Goal: Task Accomplishment & Management: Manage account settings

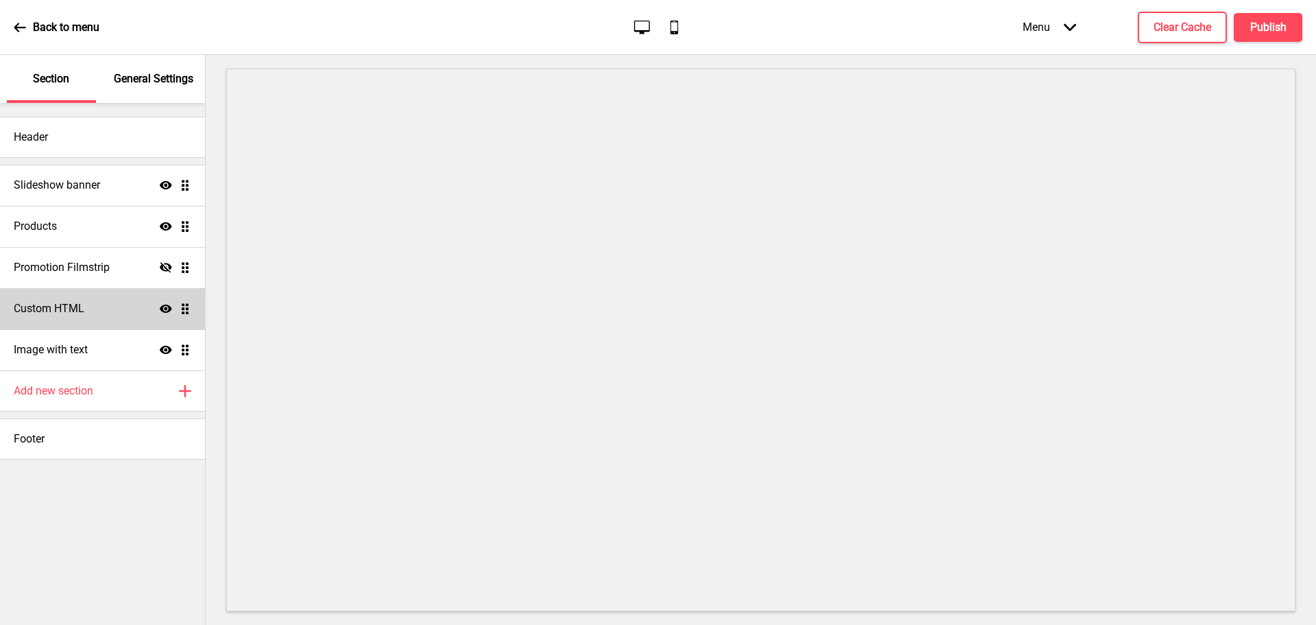
click at [78, 313] on h4 "Custom HTML" at bounding box center [49, 308] width 71 height 15
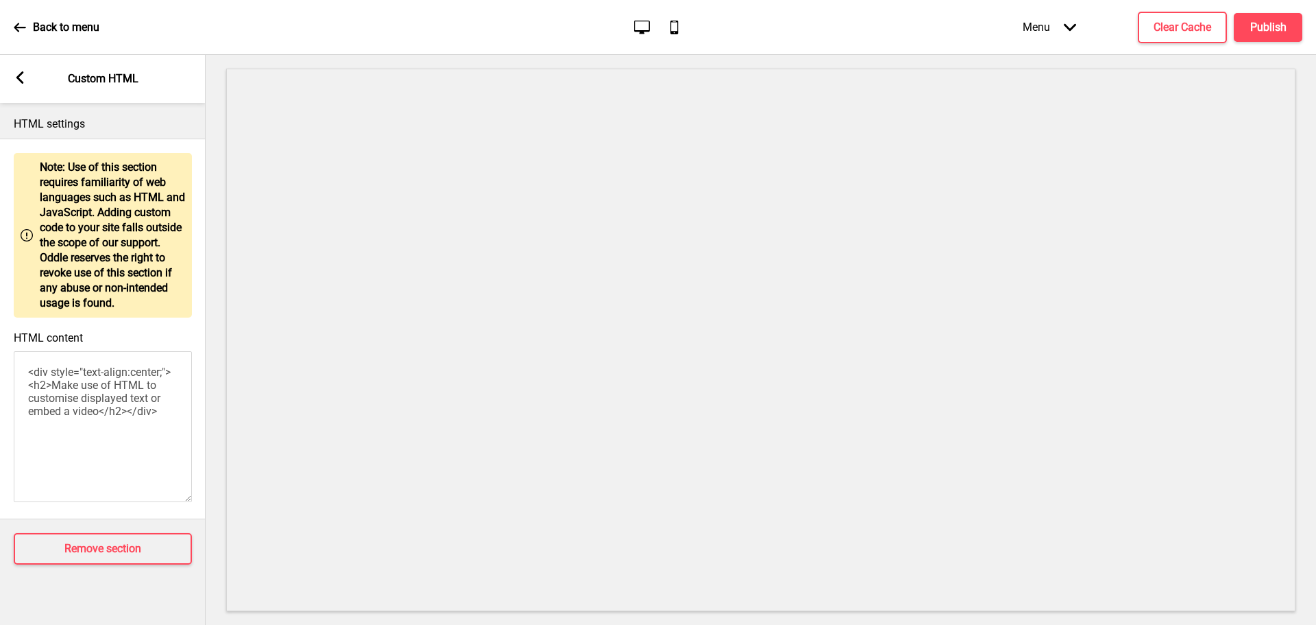
click at [25, 80] on rect at bounding box center [20, 77] width 12 height 12
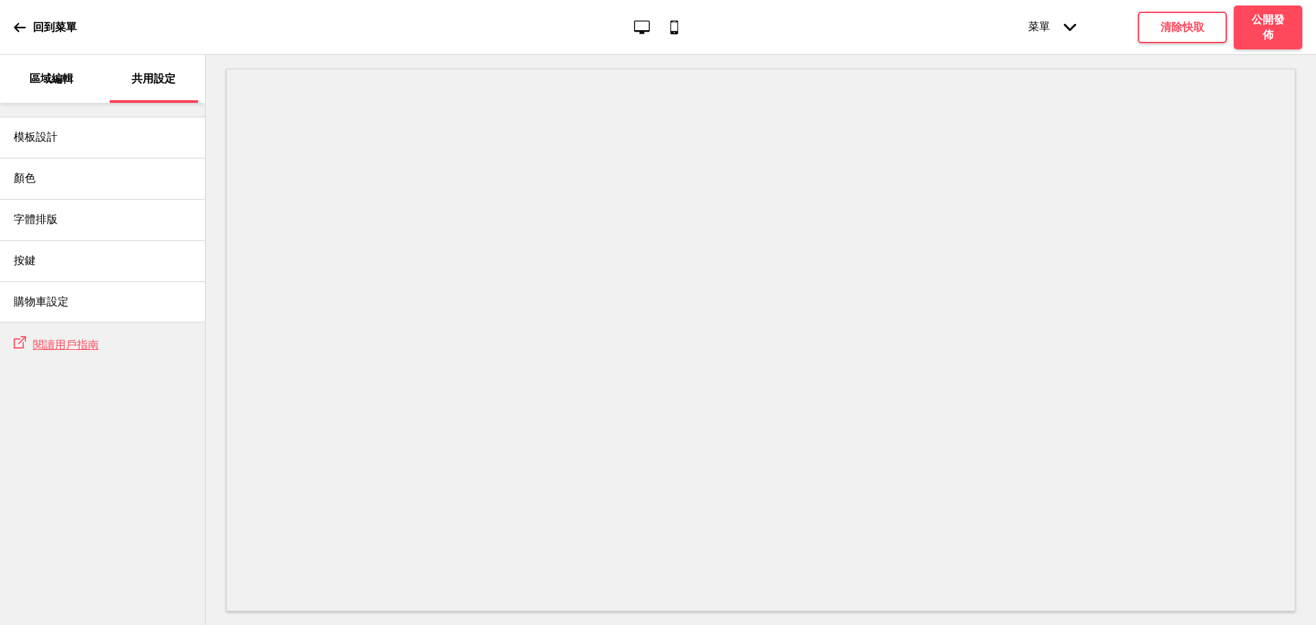
click at [53, 83] on p "區域編輯" at bounding box center [51, 78] width 44 height 15
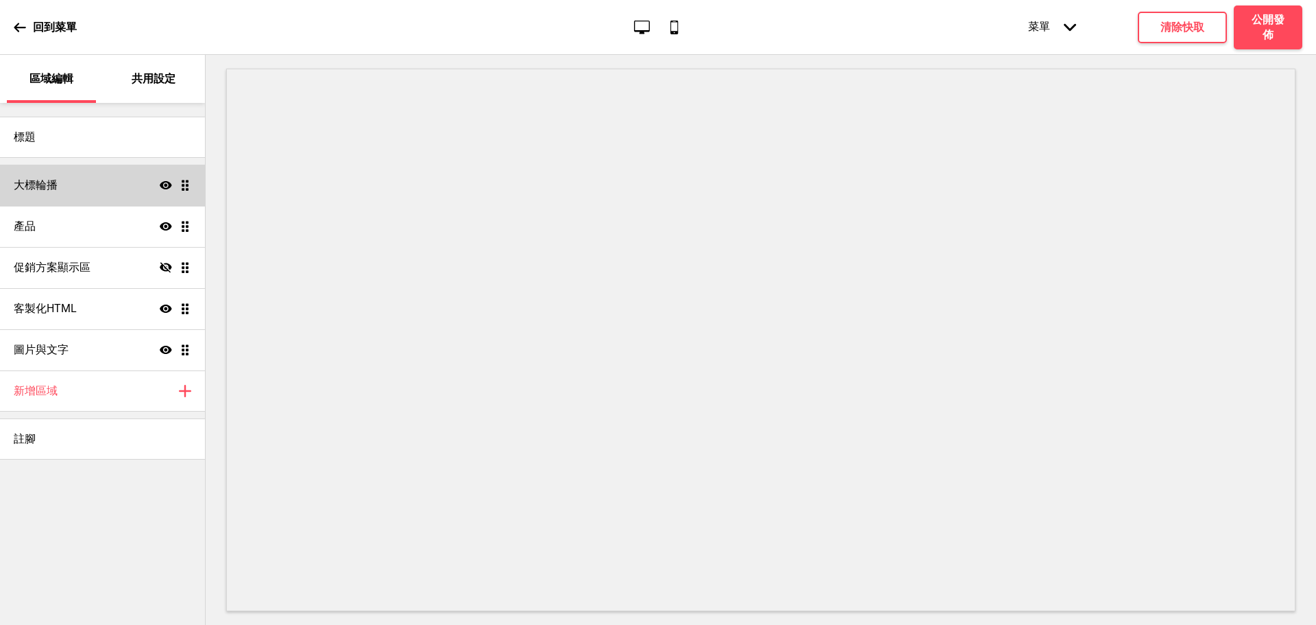
click at [69, 190] on div "大標輪播 顯示 拖曳" at bounding box center [102, 185] width 205 height 41
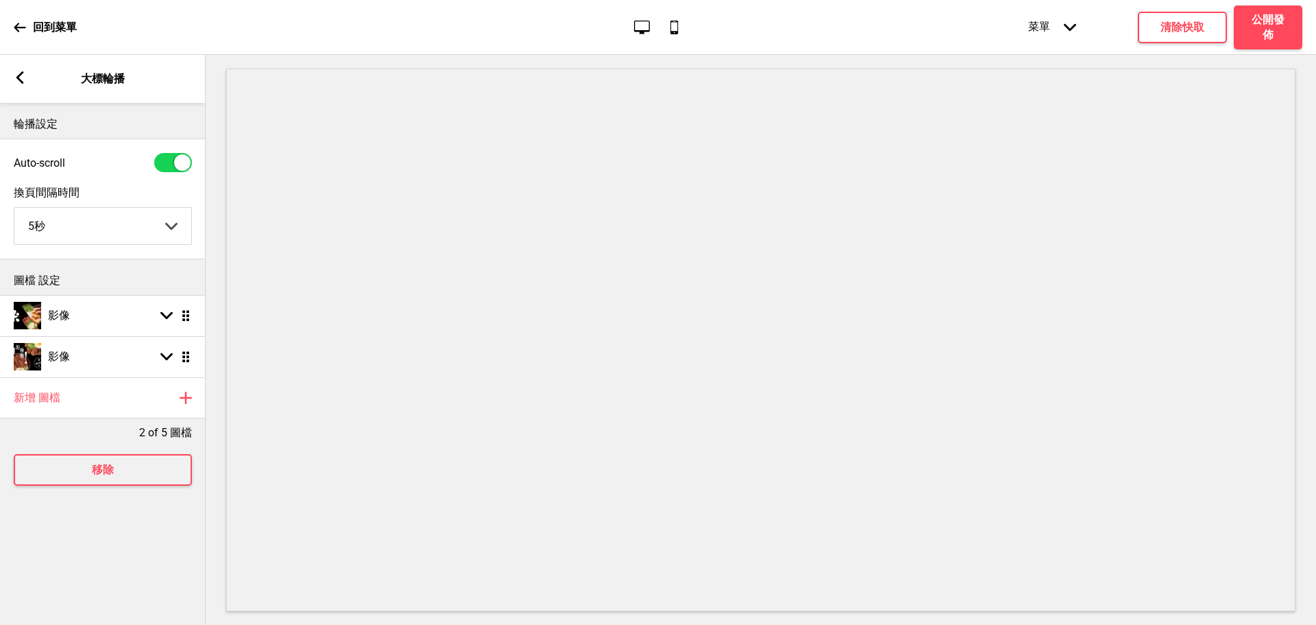
click at [19, 68] on div "箭頭left 大標輪播" at bounding box center [103, 79] width 206 height 48
click at [28, 86] on div "箭頭left 大標輪播" at bounding box center [103, 79] width 206 height 48
click at [23, 80] on rect at bounding box center [20, 77] width 12 height 12
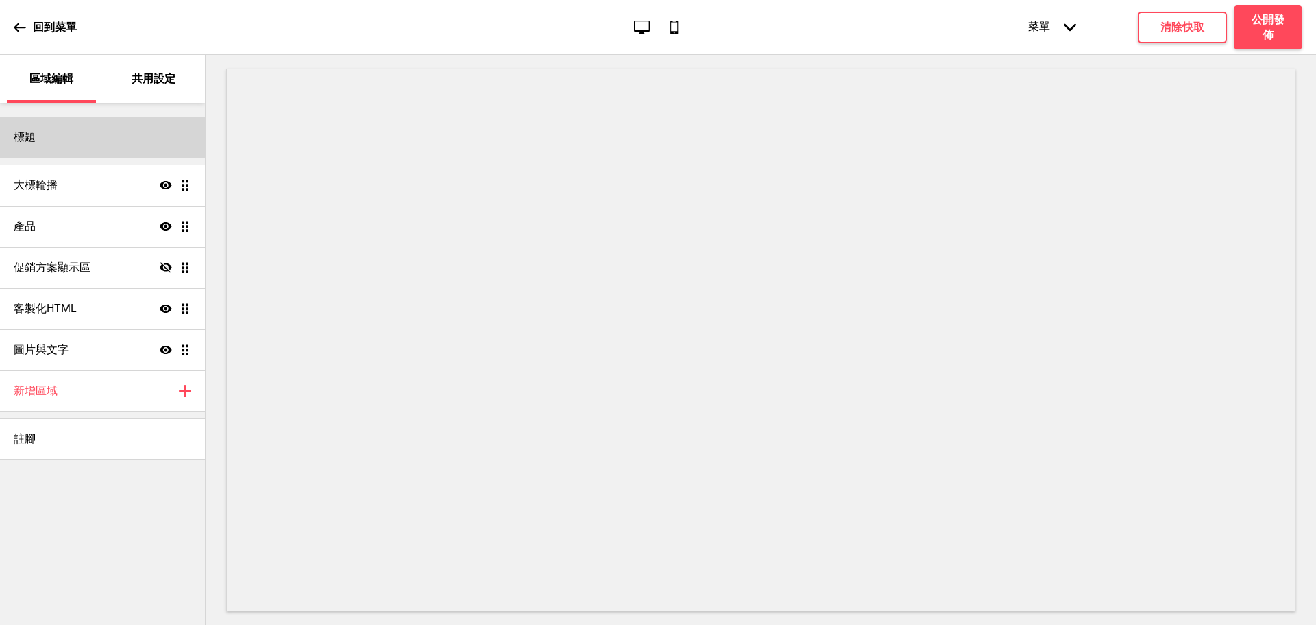
click at [58, 136] on div "標題" at bounding box center [102, 137] width 205 height 41
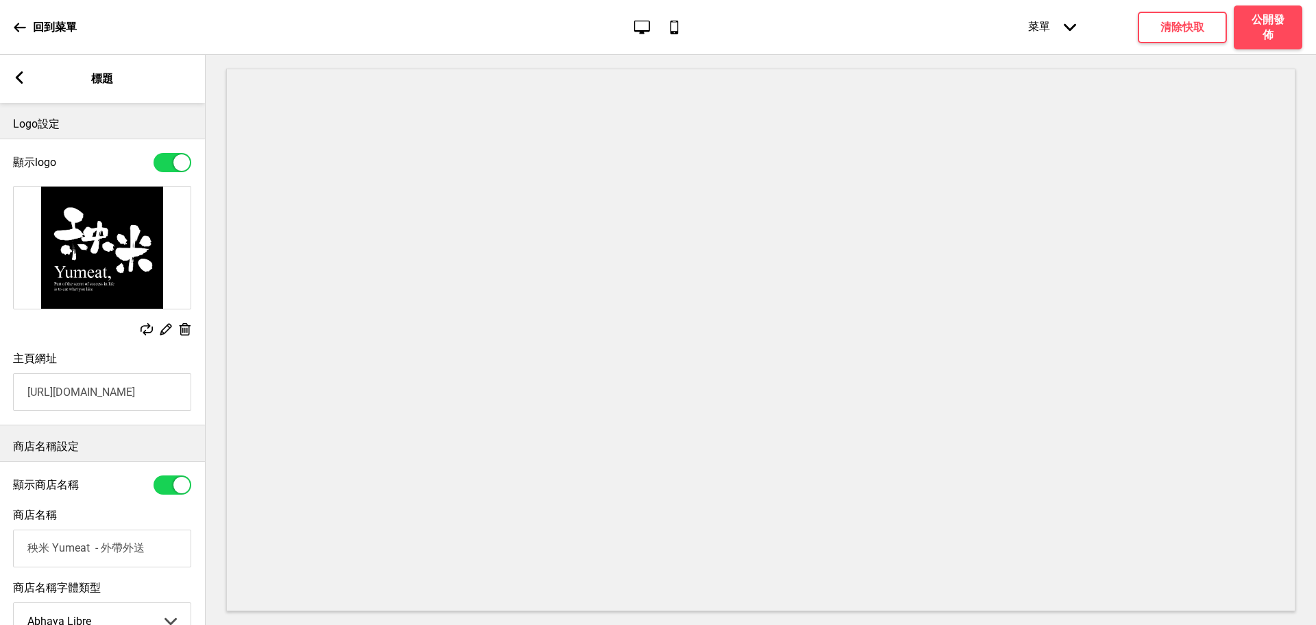
type input "秧米 Yumeat - 外帶外送"
click at [14, 82] on rect at bounding box center [19, 77] width 12 height 12
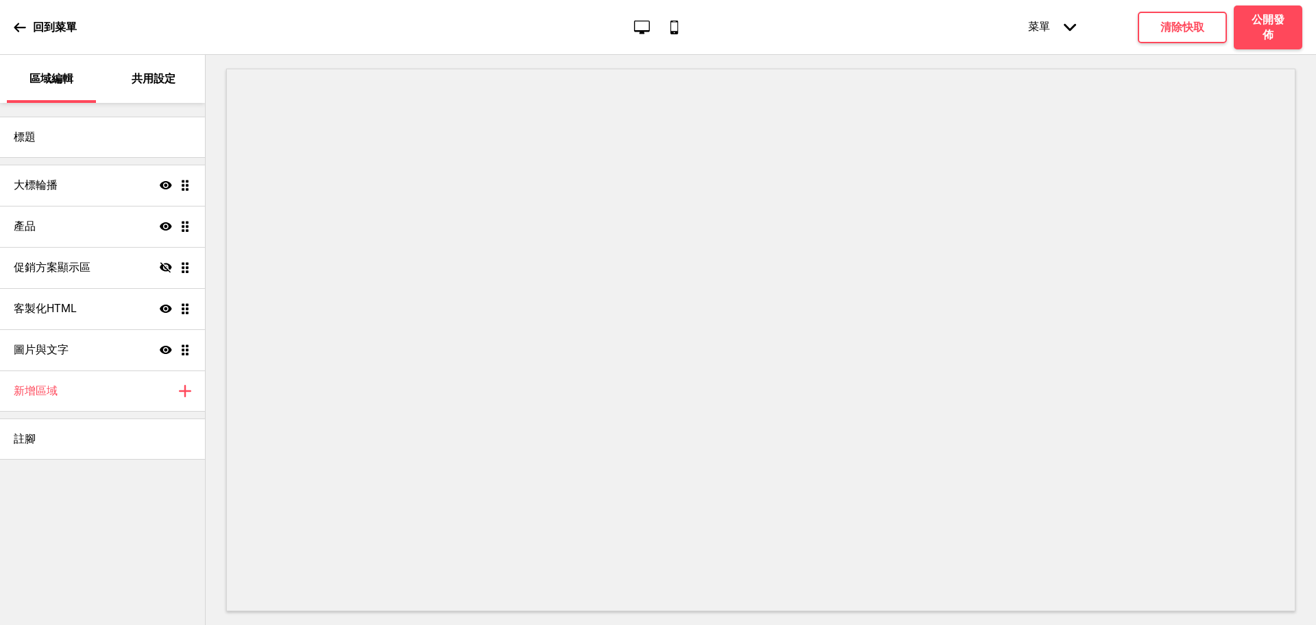
drag, startPoint x: 112, startPoint y: 309, endPoint x: 795, endPoint y: 623, distance: 752.2
click at [112, 309] on div "客製化HTML 顯示 拖曳" at bounding box center [102, 308] width 205 height 41
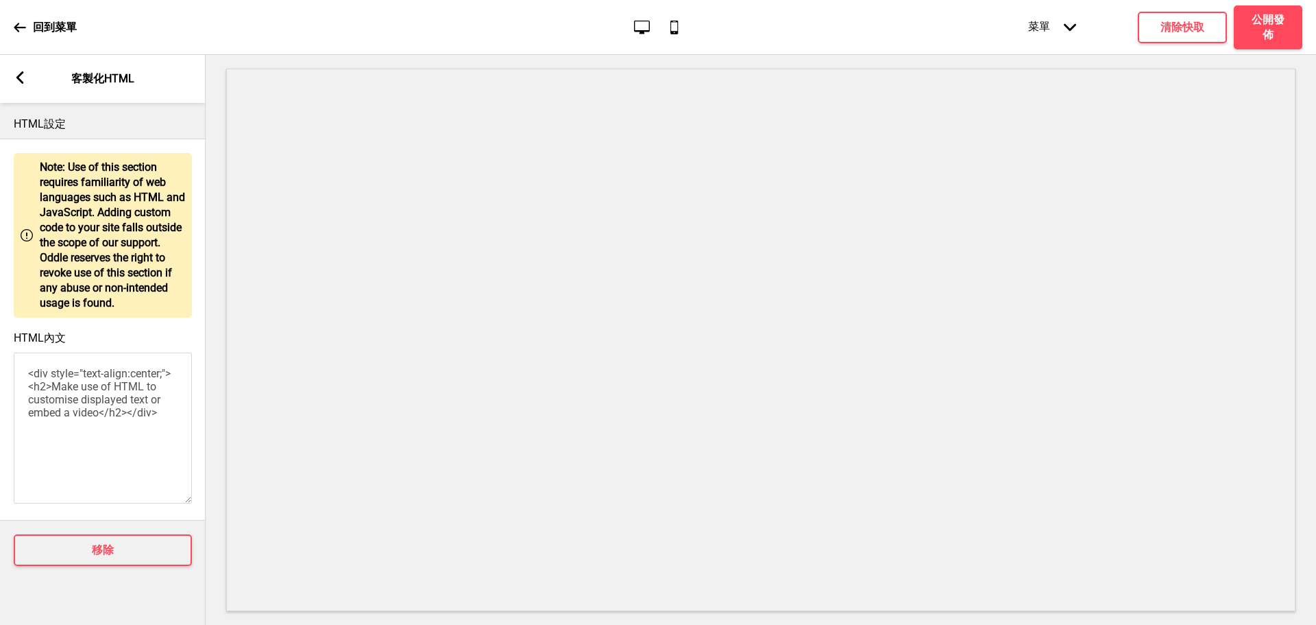
click at [13, 86] on div "箭頭left 客製化HTML" at bounding box center [103, 79] width 206 height 48
click at [23, 84] on div "箭頭left" at bounding box center [20, 78] width 12 height 15
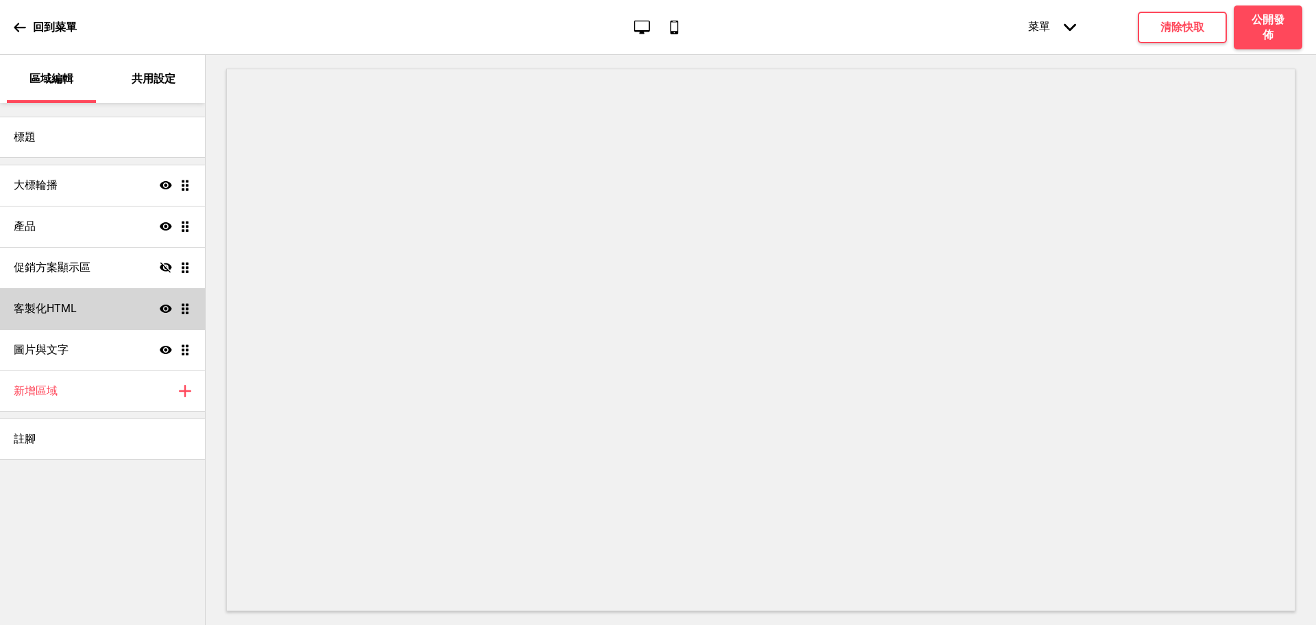
click at [163, 313] on icon "顯示" at bounding box center [166, 308] width 12 height 12
click at [159, 356] on div "圖片與文字 顯示 拖曳" at bounding box center [102, 349] width 205 height 41
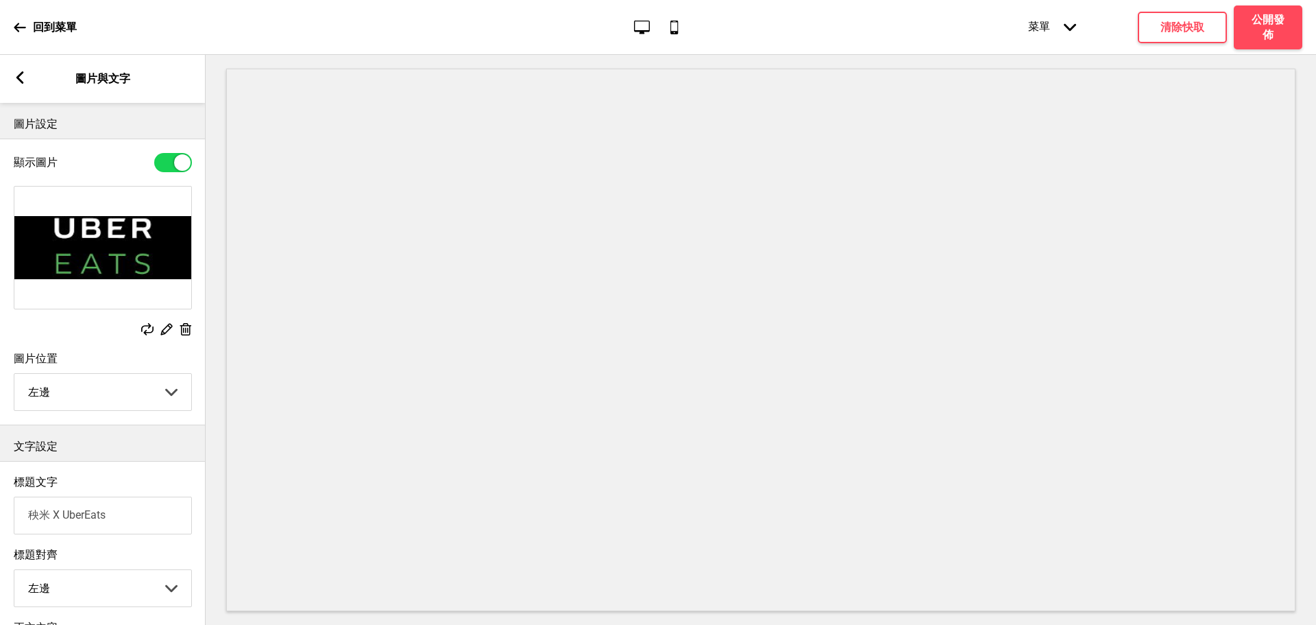
click at [16, 78] on icon at bounding box center [20, 77] width 8 height 12
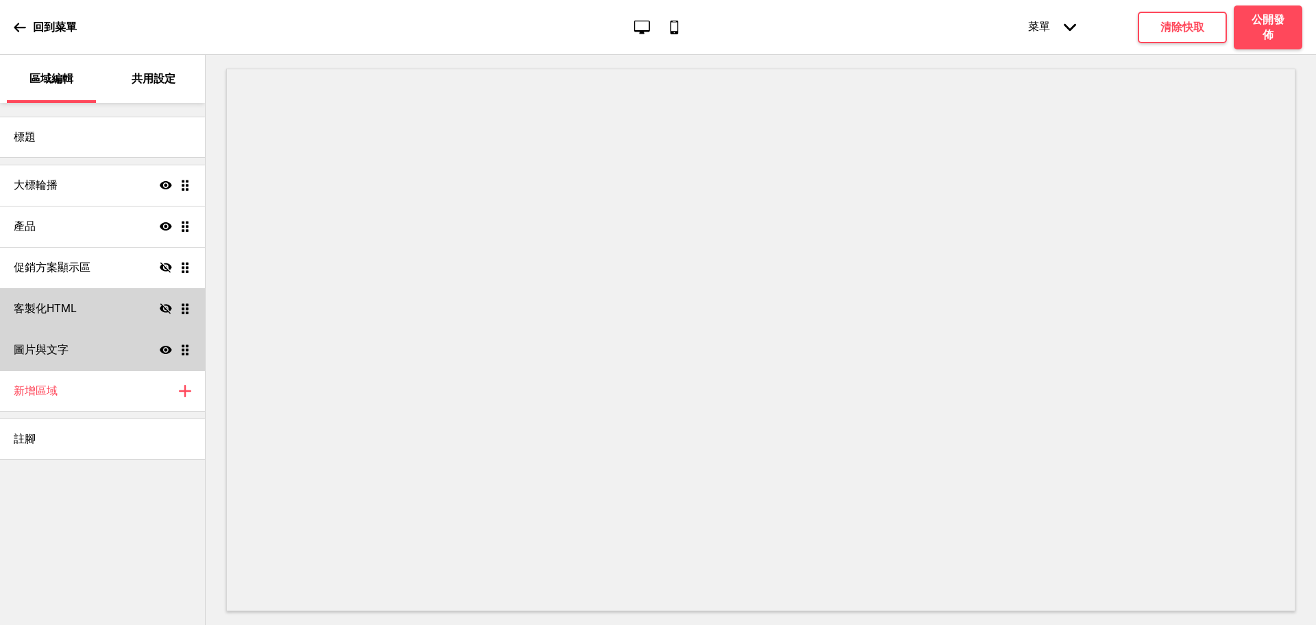
click at [176, 346] on div "顯示 拖曳" at bounding box center [176, 349] width 32 height 12
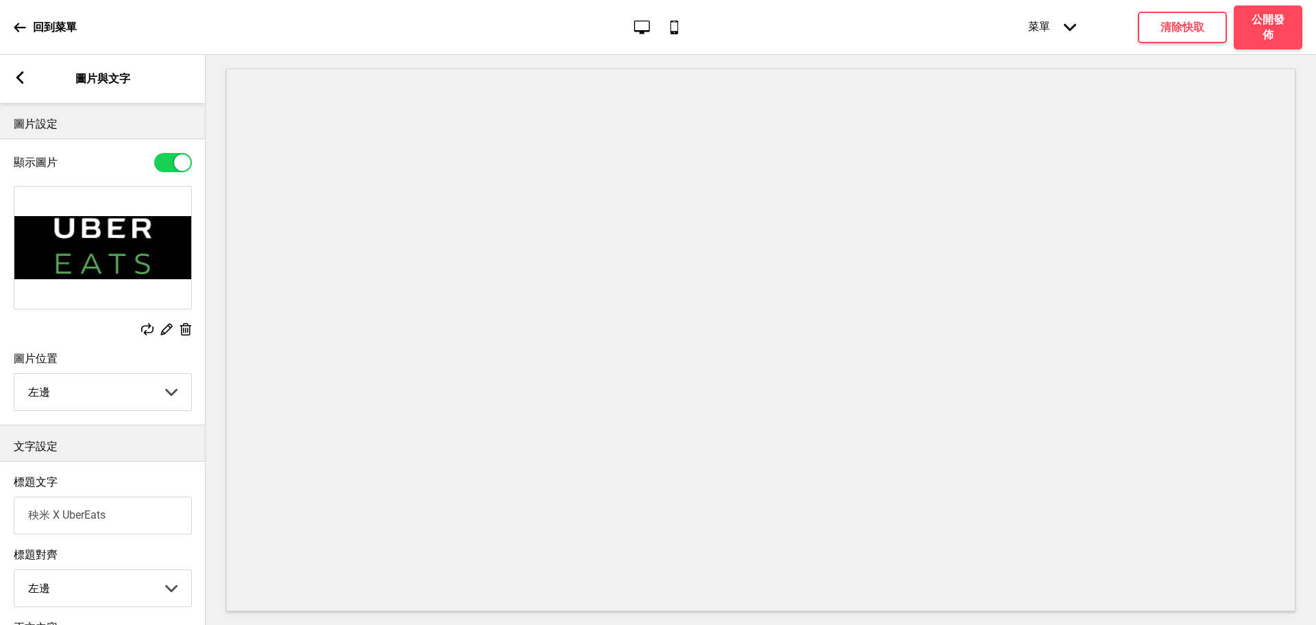
click at [17, 77] on icon at bounding box center [20, 77] width 8 height 12
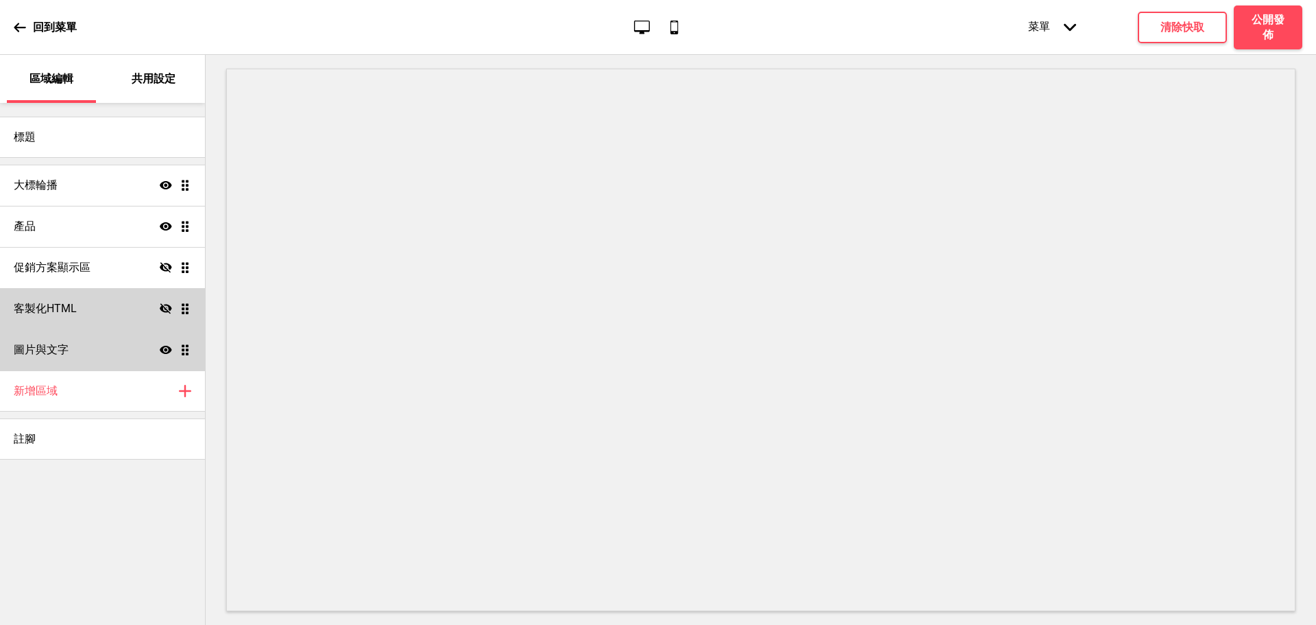
click at [167, 350] on icon "顯示" at bounding box center [166, 349] width 12 height 12
click at [64, 431] on div "註腳" at bounding box center [102, 438] width 205 height 41
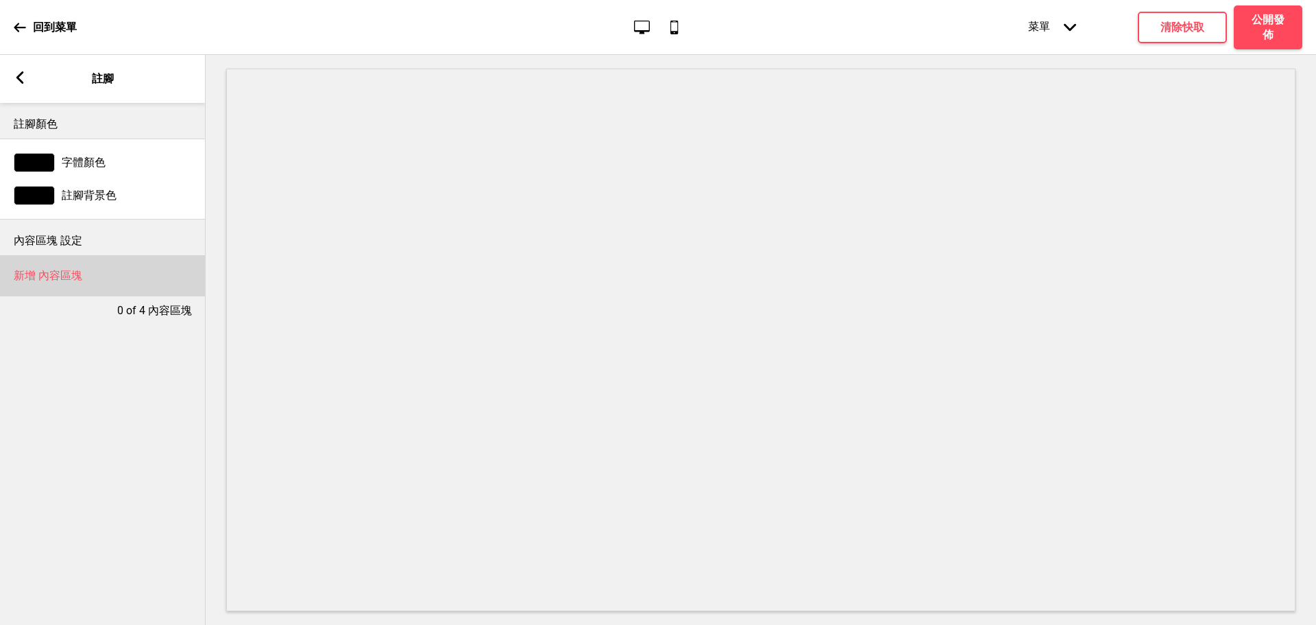
click at [79, 281] on h4 "新增 內容區塊" at bounding box center [48, 275] width 69 height 15
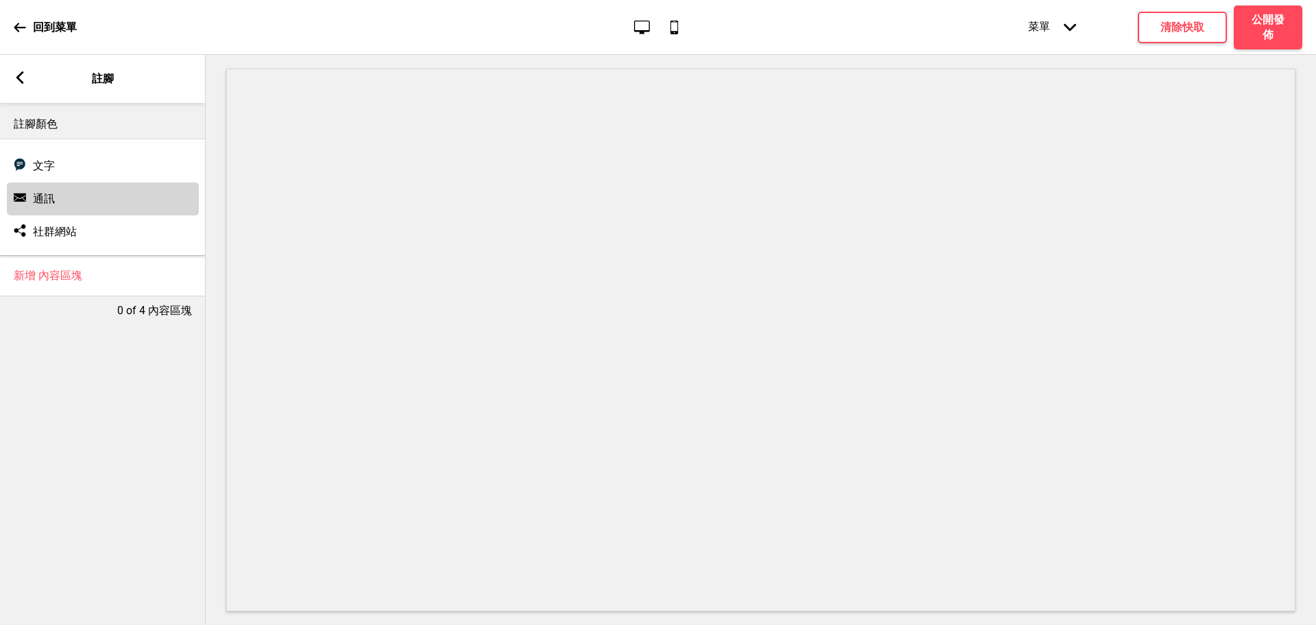
click at [86, 202] on div "通訊 通訊" at bounding box center [103, 198] width 192 height 33
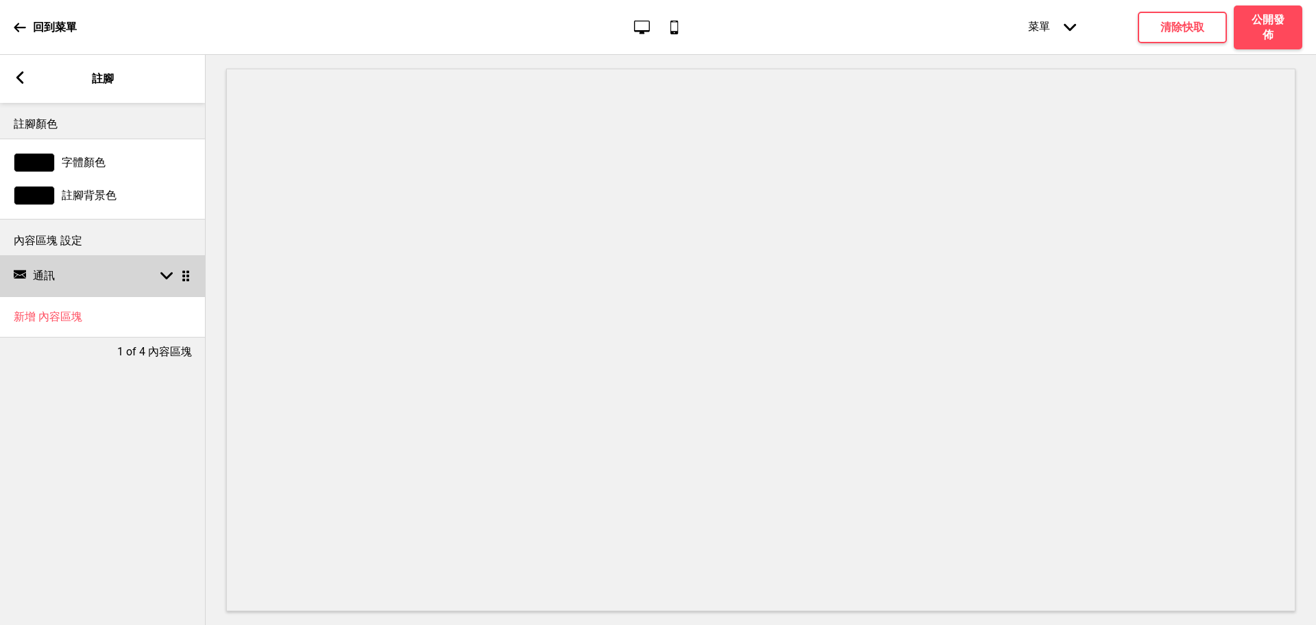
click at [142, 276] on div "通訊 通訊 箭頭down 拖曳" at bounding box center [103, 275] width 206 height 41
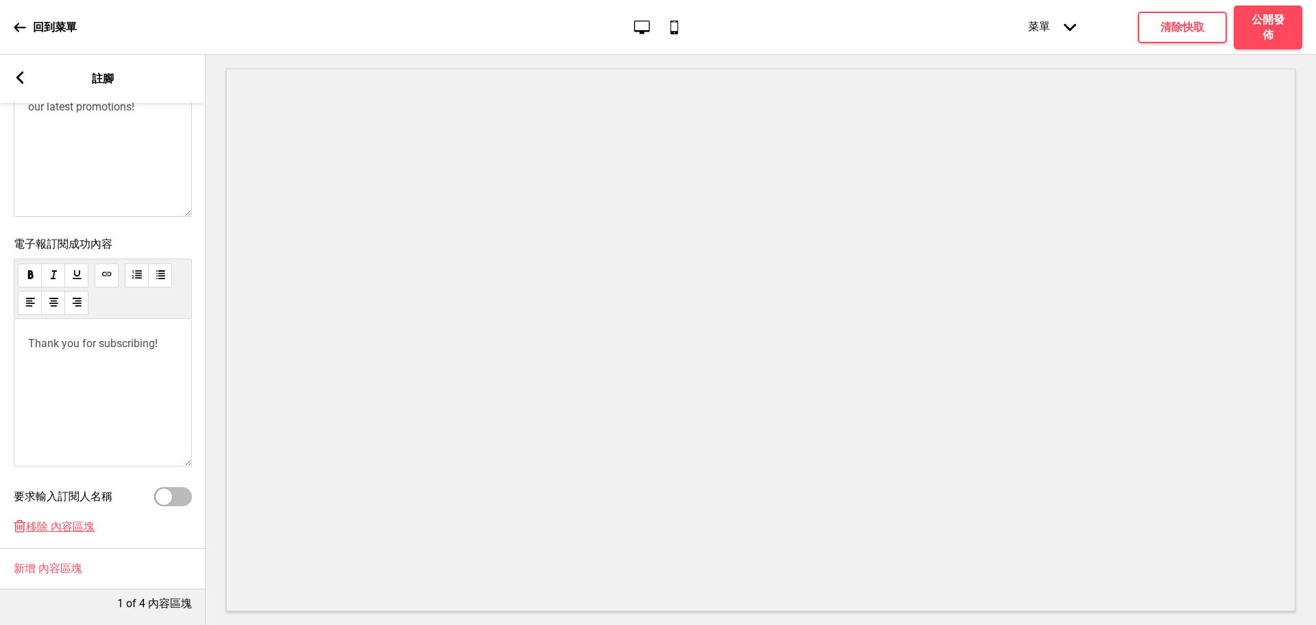
scroll to position [413, 0]
click at [49, 520] on span "移除 內容區塊" at bounding box center [60, 527] width 69 height 14
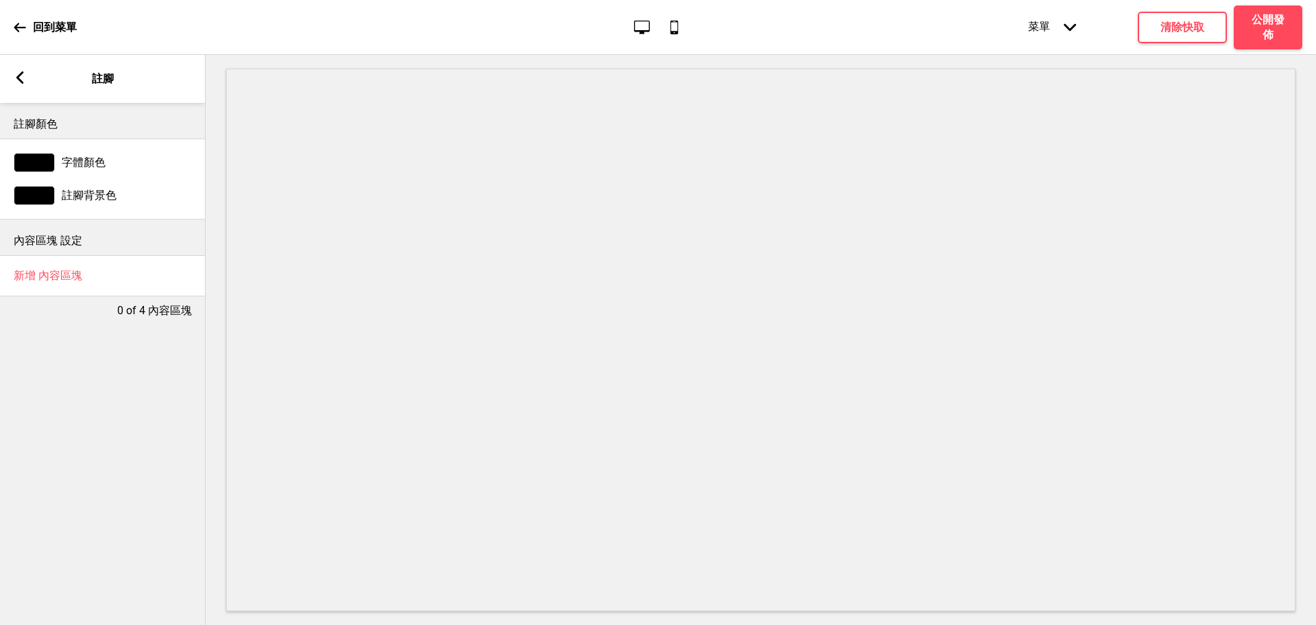
scroll to position [0, 0]
click at [63, 273] on h4 "新增 內容區塊" at bounding box center [48, 275] width 69 height 15
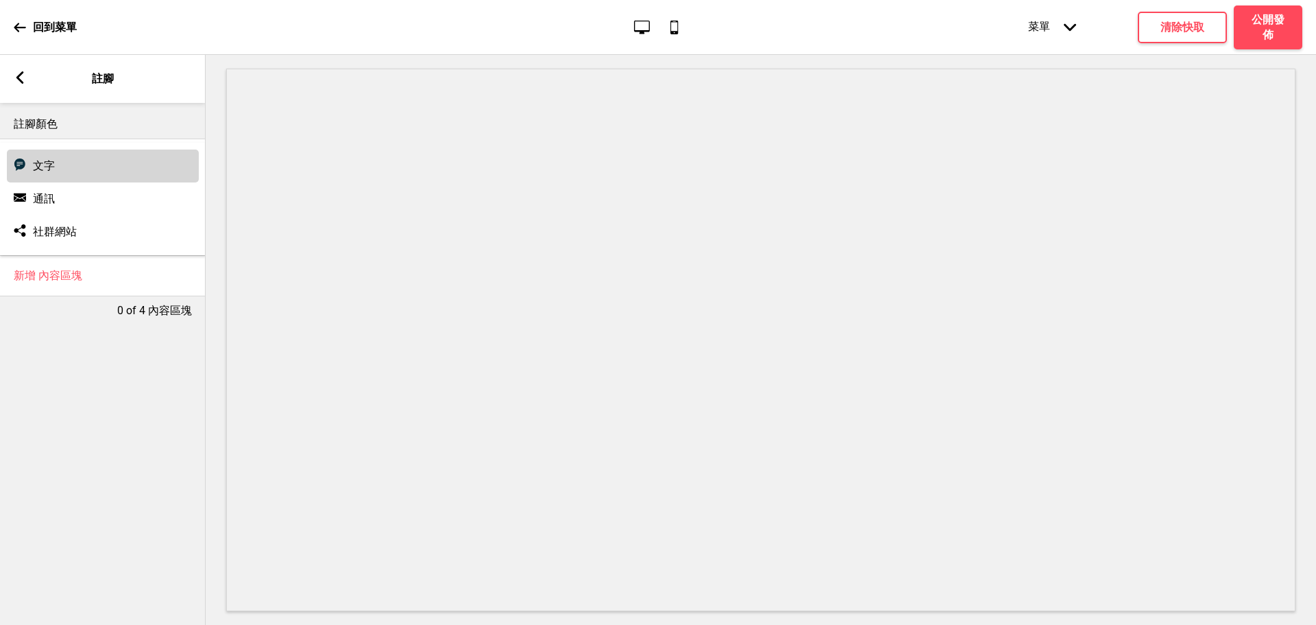
click at [60, 165] on div "文字 文字" at bounding box center [103, 165] width 192 height 33
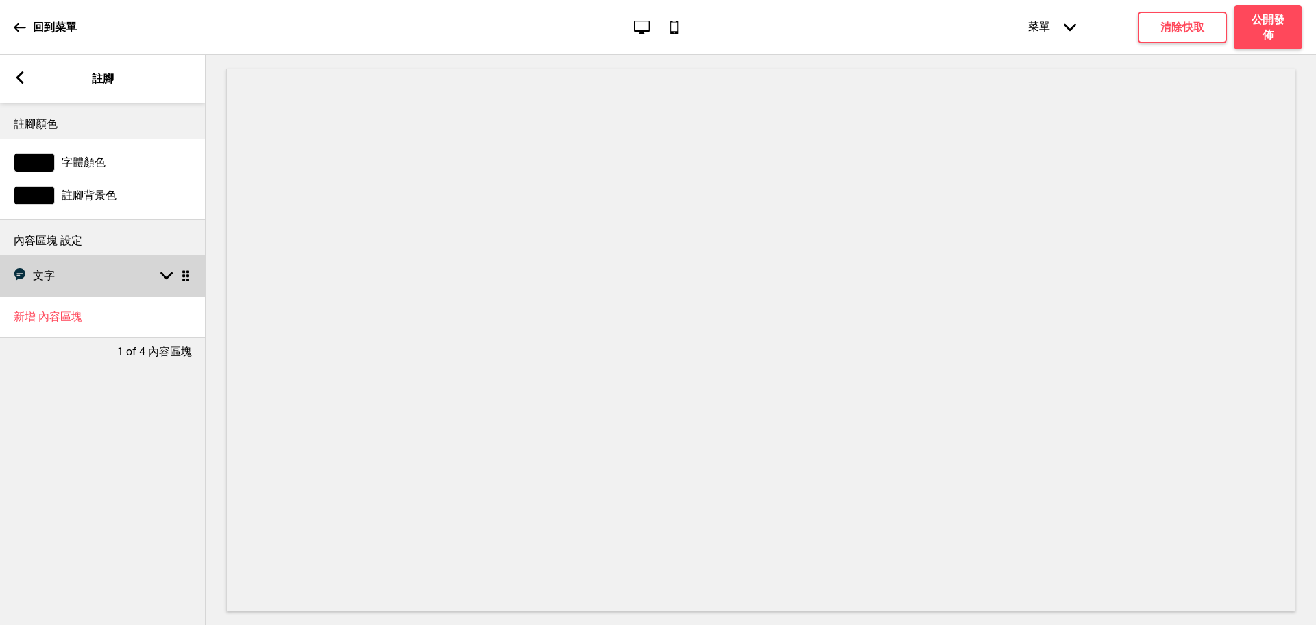
click at [158, 267] on div "文字 文字 箭頭down 拖曳" at bounding box center [103, 275] width 206 height 41
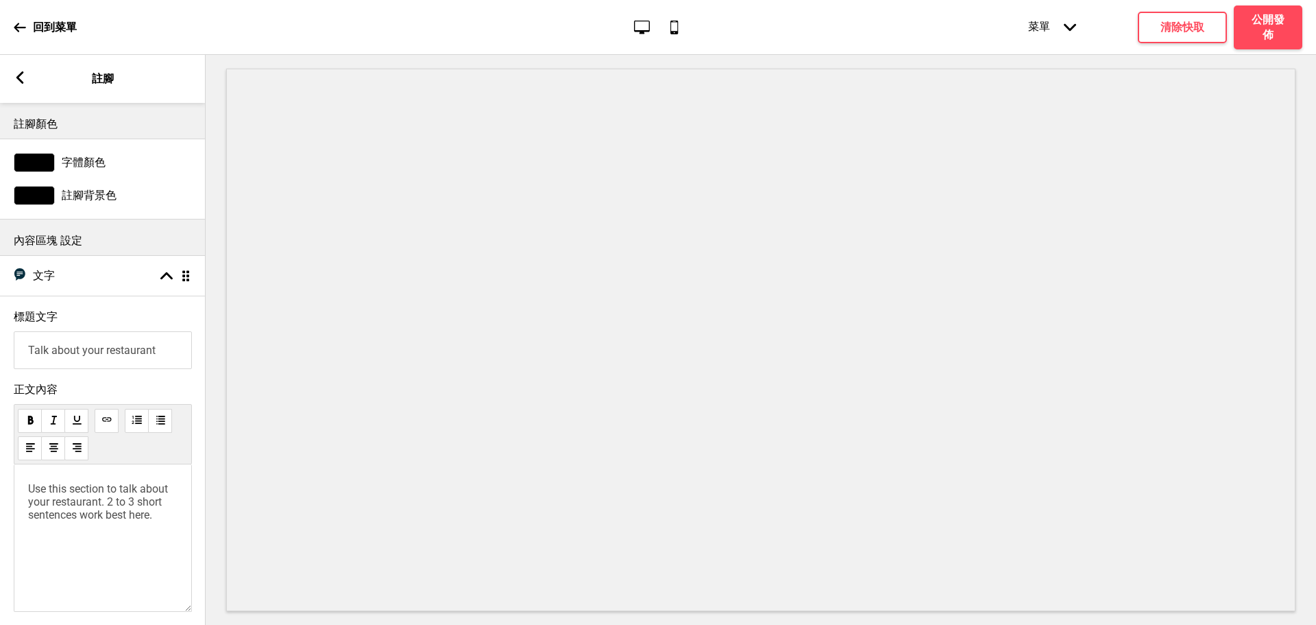
click at [41, 347] on input "Talk about your restaurant" at bounding box center [103, 350] width 178 height 38
click at [46, 348] on input "Talk about your restaurant" at bounding box center [103, 350] width 178 height 38
click at [48, 348] on input "Talk about your restaurant" at bounding box center [103, 350] width 178 height 38
click at [49, 349] on input "Talk about your restaurant" at bounding box center [103, 350] width 178 height 38
click at [50, 349] on input "Talk about your restaurant" at bounding box center [103, 350] width 178 height 38
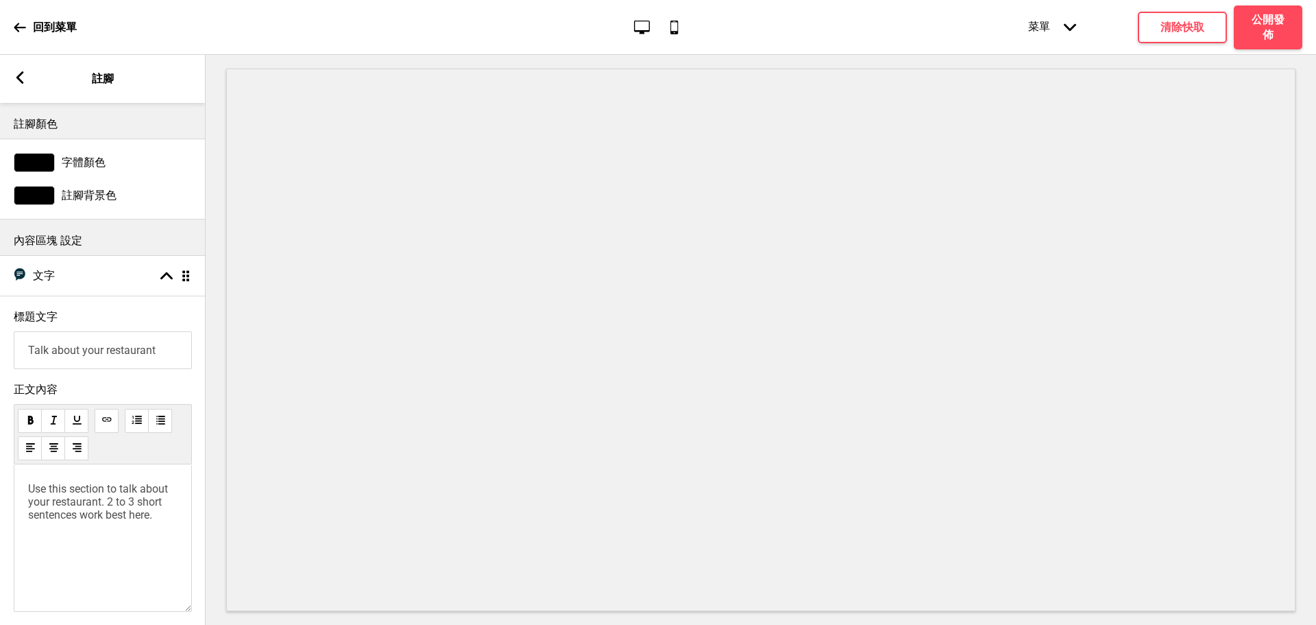
click at [50, 349] on input "Talk about your restaurant" at bounding box center [103, 350] width 178 height 38
click at [59, 496] on span "Use this section to talk about your restaurant. 2 to 3 short sentences work bes…" at bounding box center [99, 501] width 143 height 39
click at [60, 503] on span "Use this section to talk about your restaurant. 2 to 3 short sentences work bes…" at bounding box center [99, 501] width 143 height 39
click at [60, 505] on span "Use this section to talk about your restaurant. 2 to 3 short sentences work bes…" at bounding box center [99, 501] width 143 height 39
drag, startPoint x: 162, startPoint y: 529, endPoint x: 0, endPoint y: 426, distance: 191.7
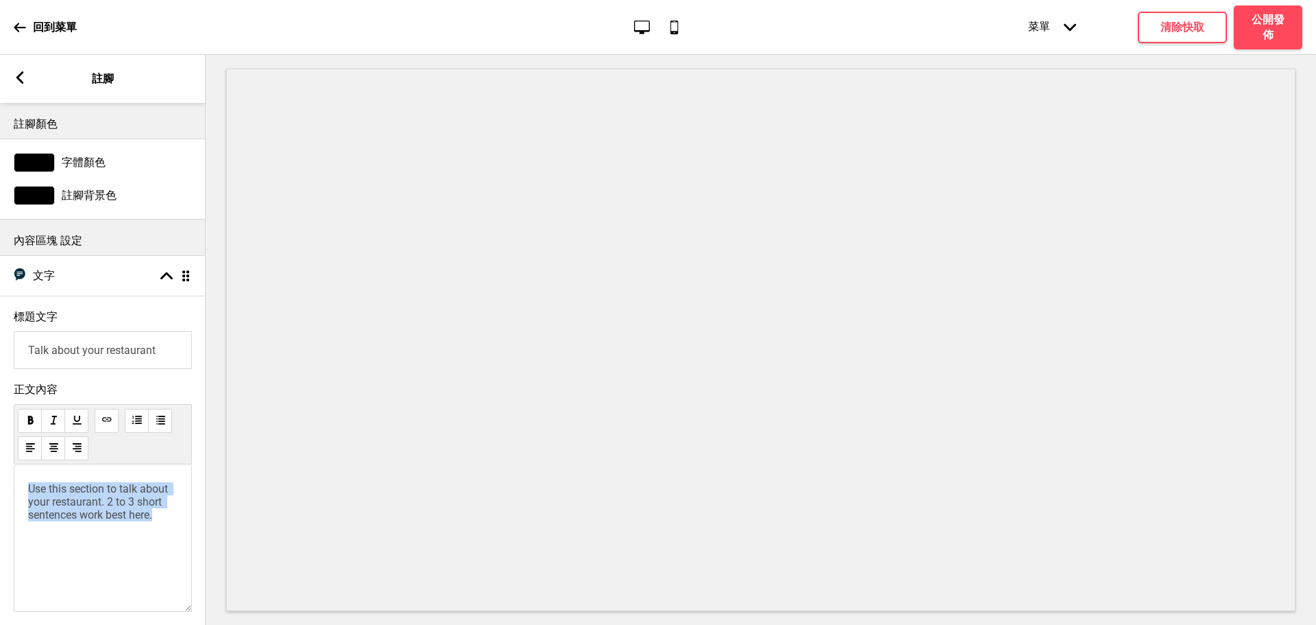
click at [0, 426] on div "正文內容 Use this section to talk about your restaurant. 2 to 3 short sentences wor…" at bounding box center [103, 501] width 206 height 250
click at [16, 81] on rect at bounding box center [20, 77] width 12 height 12
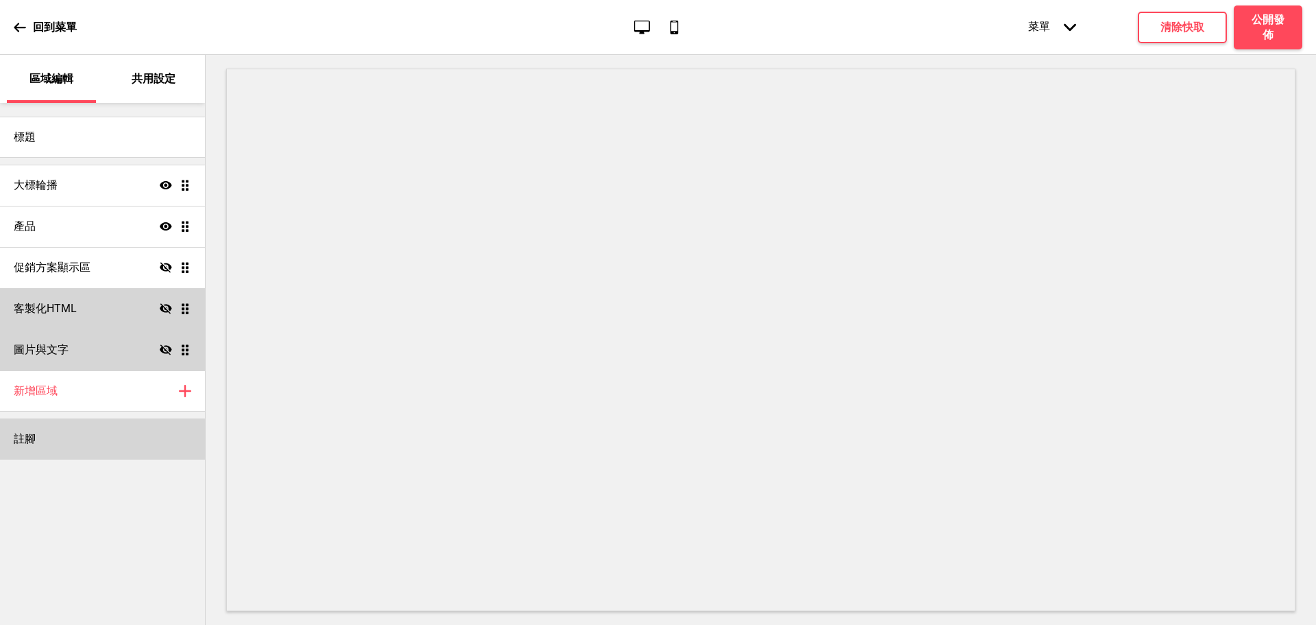
click at [89, 427] on div "註腳" at bounding box center [102, 438] width 205 height 41
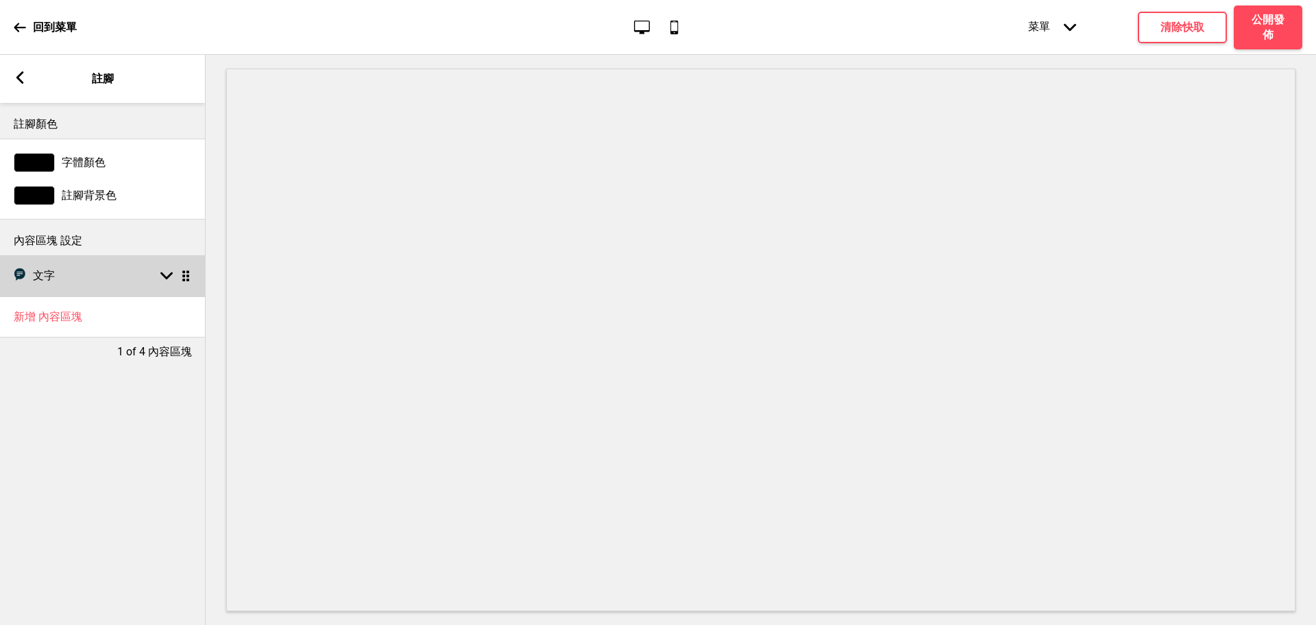
click at [105, 280] on div "文字 文字 箭頭down 拖曳" at bounding box center [103, 275] width 206 height 41
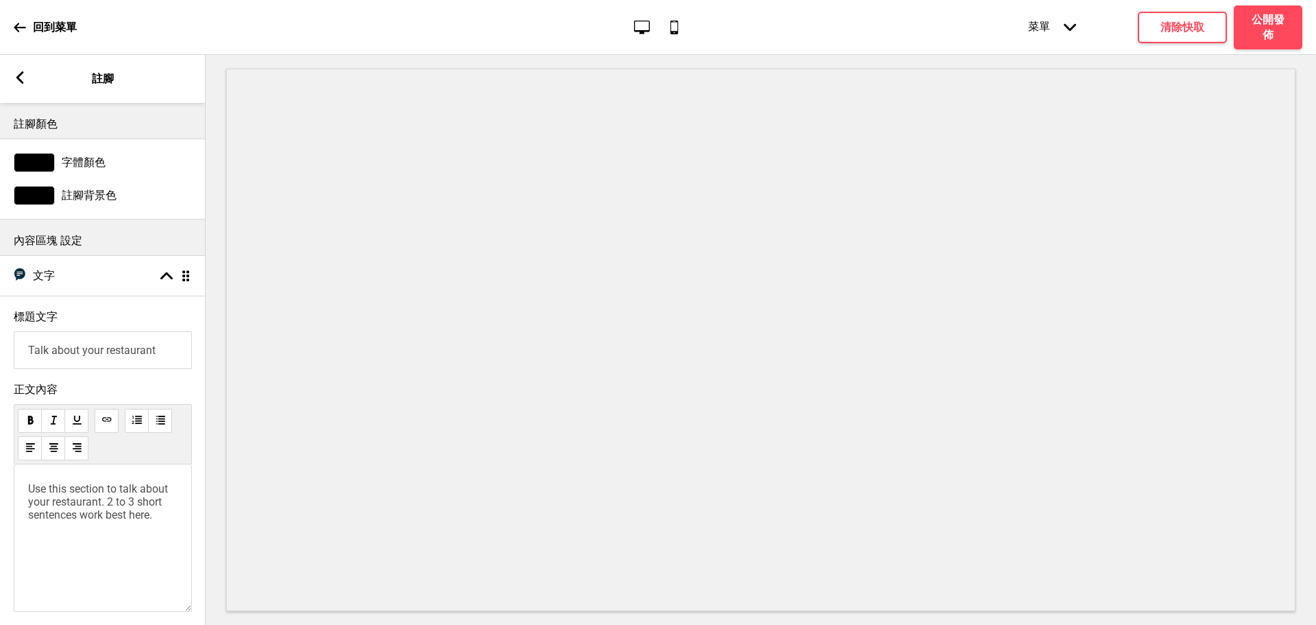
click at [90, 348] on input "Talk about your restaurant" at bounding box center [103, 350] width 178 height 38
type input "營業登記資料："
drag, startPoint x: 166, startPoint y: 525, endPoint x: 0, endPoint y: 439, distance: 187.0
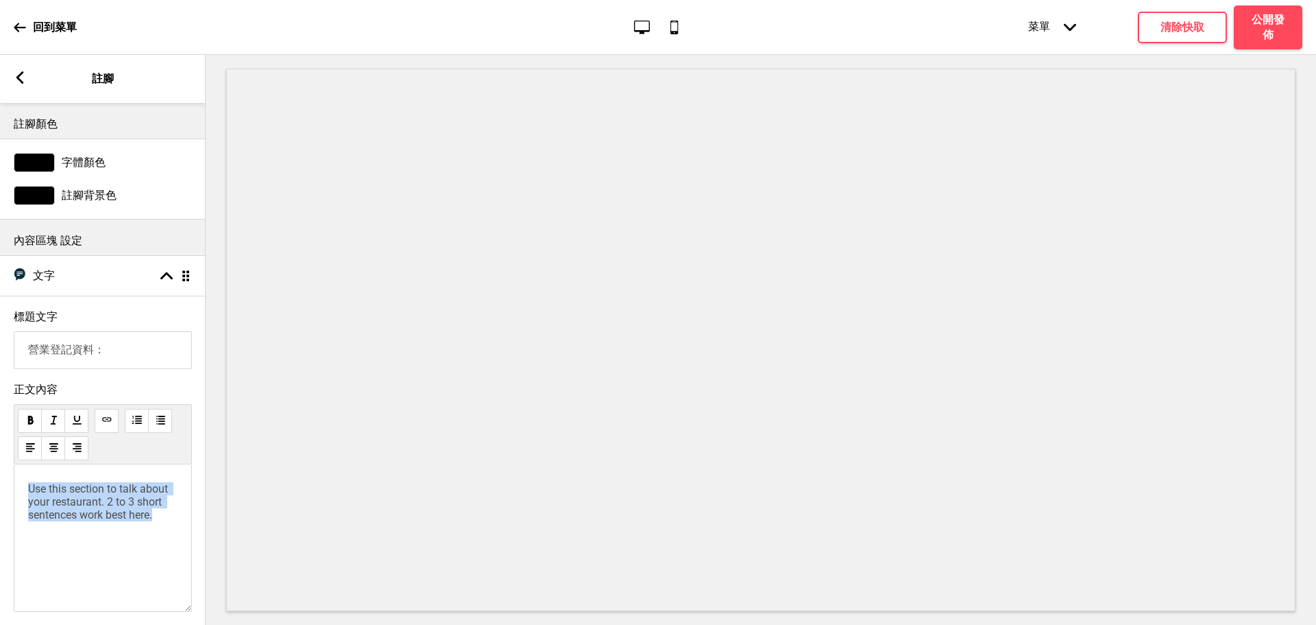
click at [0, 439] on div "正文內容 Use this section to talk about your restaurant. 2 to 3 short sentences wor…" at bounding box center [103, 501] width 206 height 250
click at [69, 495] on p "Write something ﻿" at bounding box center [102, 488] width 149 height 13
drag, startPoint x: 91, startPoint y: 557, endPoint x: 0, endPoint y: 448, distance: 142.1
click at [0, 448] on div "正文內容 <!--td {border: 1px solid #cccccc;}br {mso-data-placement:same-cell;}-->稻米…" at bounding box center [103, 501] width 206 height 250
click at [130, 529] on span "<!--td {border: 1px solid #cccccc;}br {mso-data-placement:same-cell;}-->稻米食堂" at bounding box center [102, 508] width 149 height 53
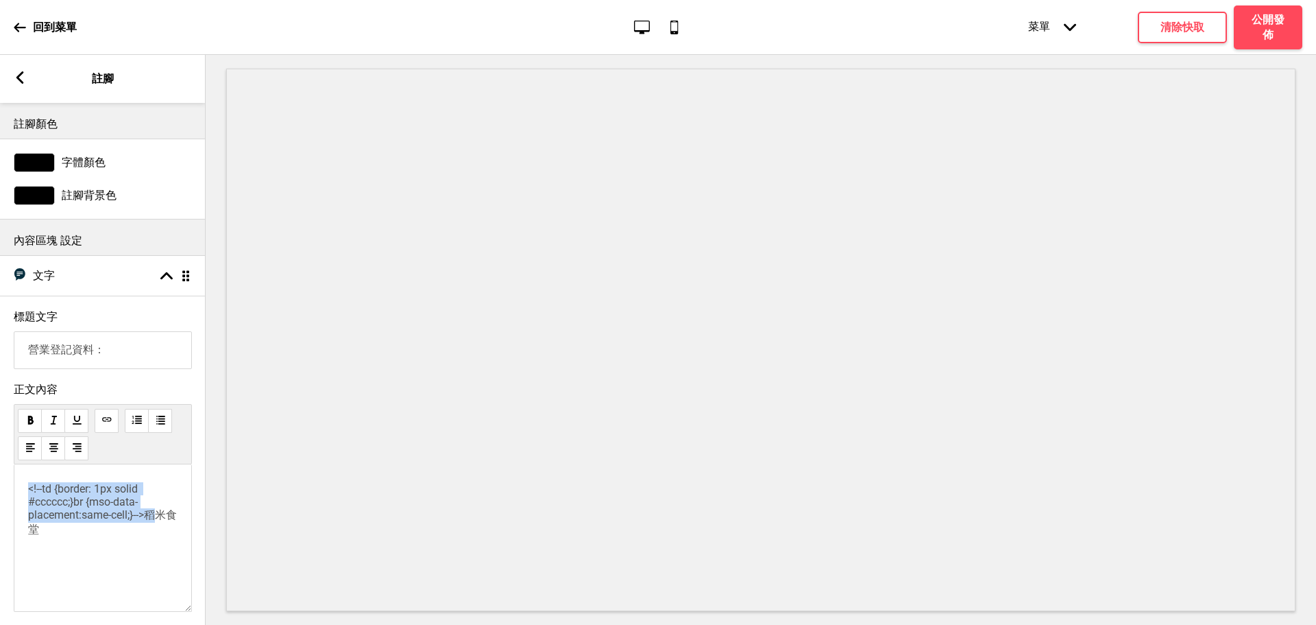
drag, startPoint x: 148, startPoint y: 539, endPoint x: 5, endPoint y: 332, distance: 251.4
click at [0, 479] on div "正文內容 <!--td {border: 1px solid #cccccc;}br {mso-data-placement:same-cell;}-->稻米…" at bounding box center [103, 501] width 206 height 250
drag, startPoint x: 36, startPoint y: 554, endPoint x: 12, endPoint y: 507, distance: 52.7
click at [12, 507] on div "正文內容 稻米食堂 <!--td {border: 1px solid #cccccc;}br {mso-data-placement:same-cell;}…" at bounding box center [103, 501] width 206 height 250
click at [45, 167] on div at bounding box center [34, 162] width 41 height 19
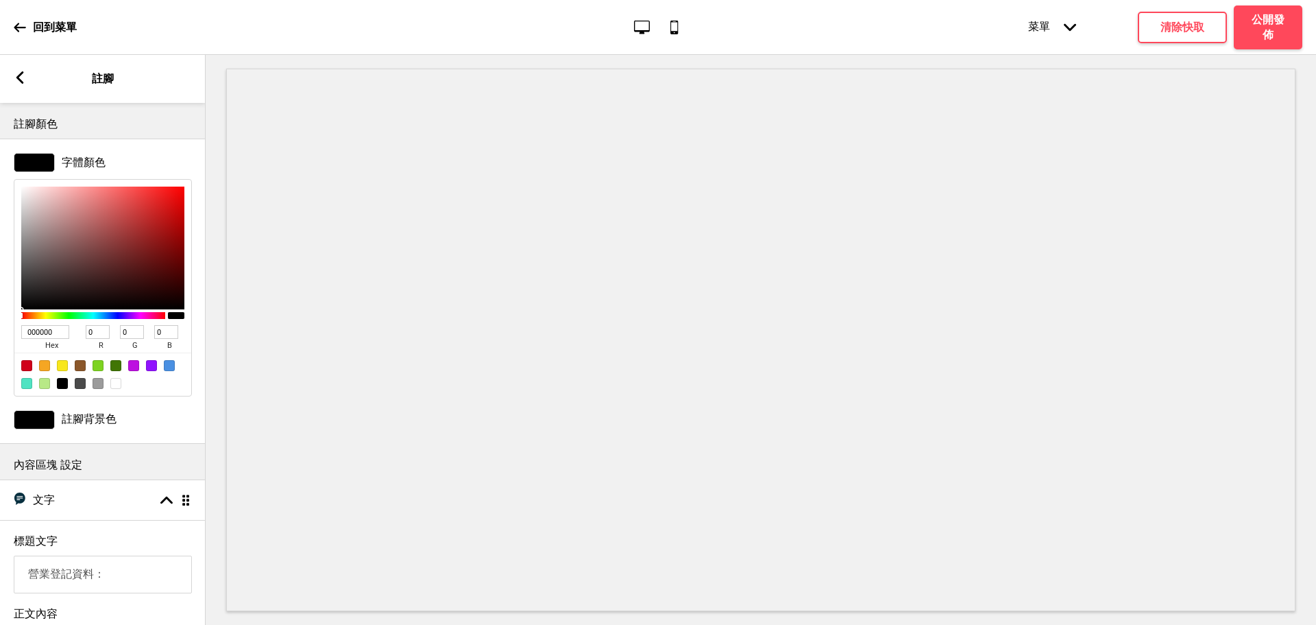
click at [110, 383] on div at bounding box center [102, 373] width 177 height 43
click at [117, 389] on div at bounding box center [115, 383] width 11 height 11
type input "FFFFFF"
type input "255"
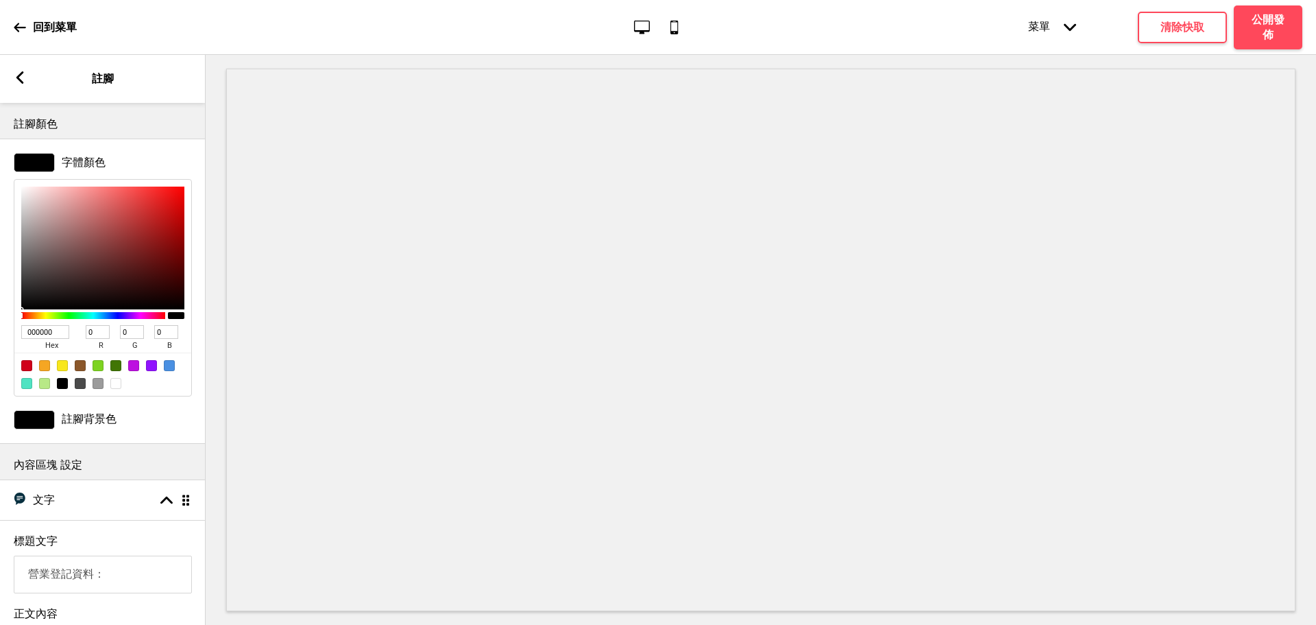
type input "255"
click at [23, 76] on rect at bounding box center [20, 77] width 12 height 12
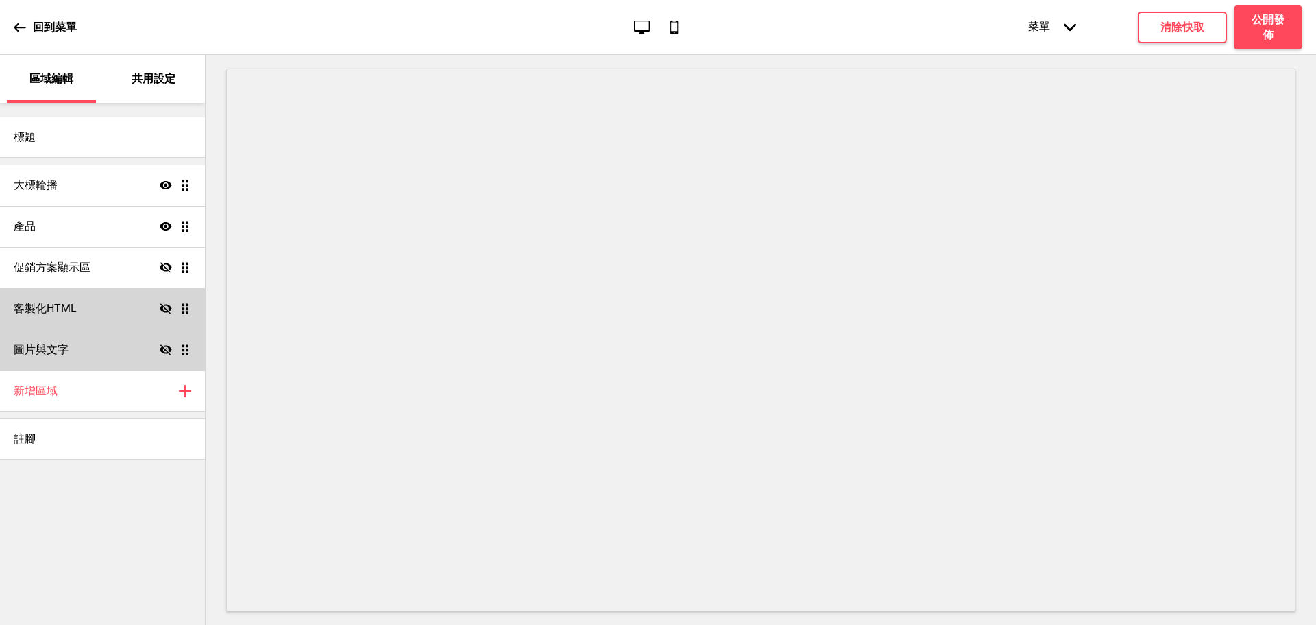
click at [10, 29] on div "回到菜單 桌面 行動電話 菜單 箭頭down 產品頁面 商店資訊 結帳 感謝您！ 條款與條件 隐私政策 付款請求 菜單 清除快取 公開發佈" at bounding box center [658, 27] width 1316 height 55
click at [1189, 25] on h4 "清除快取" at bounding box center [1183, 27] width 44 height 15
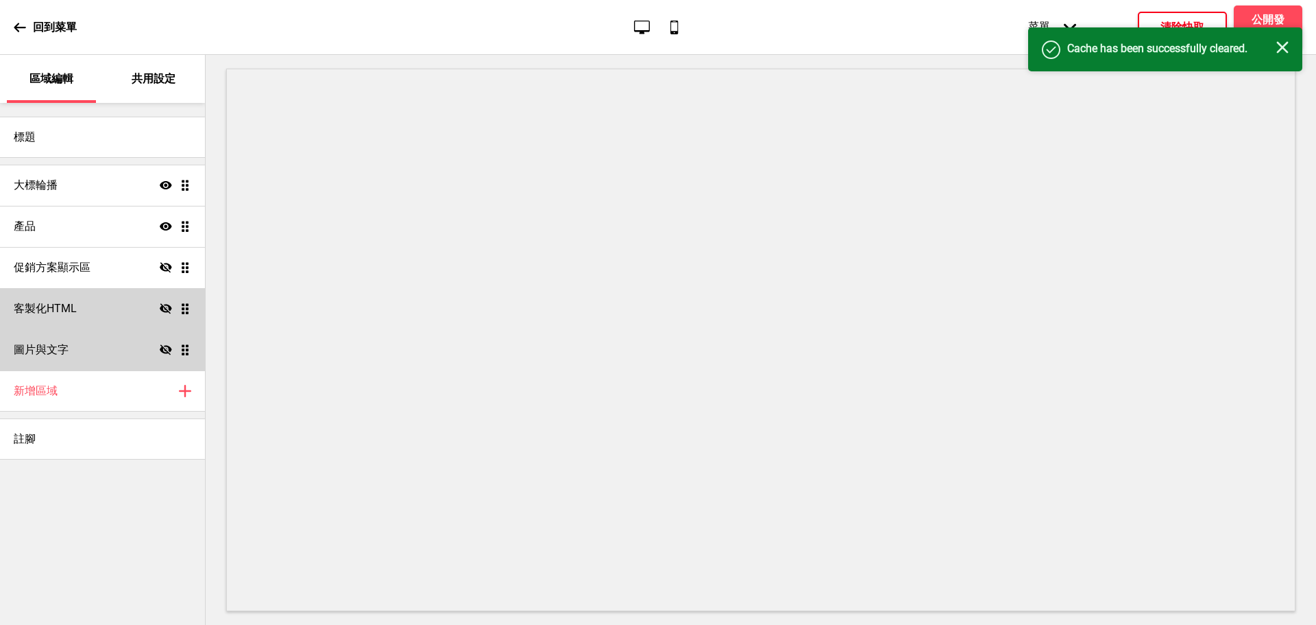
click at [1285, 51] on icon "关闭" at bounding box center [1283, 47] width 12 height 12
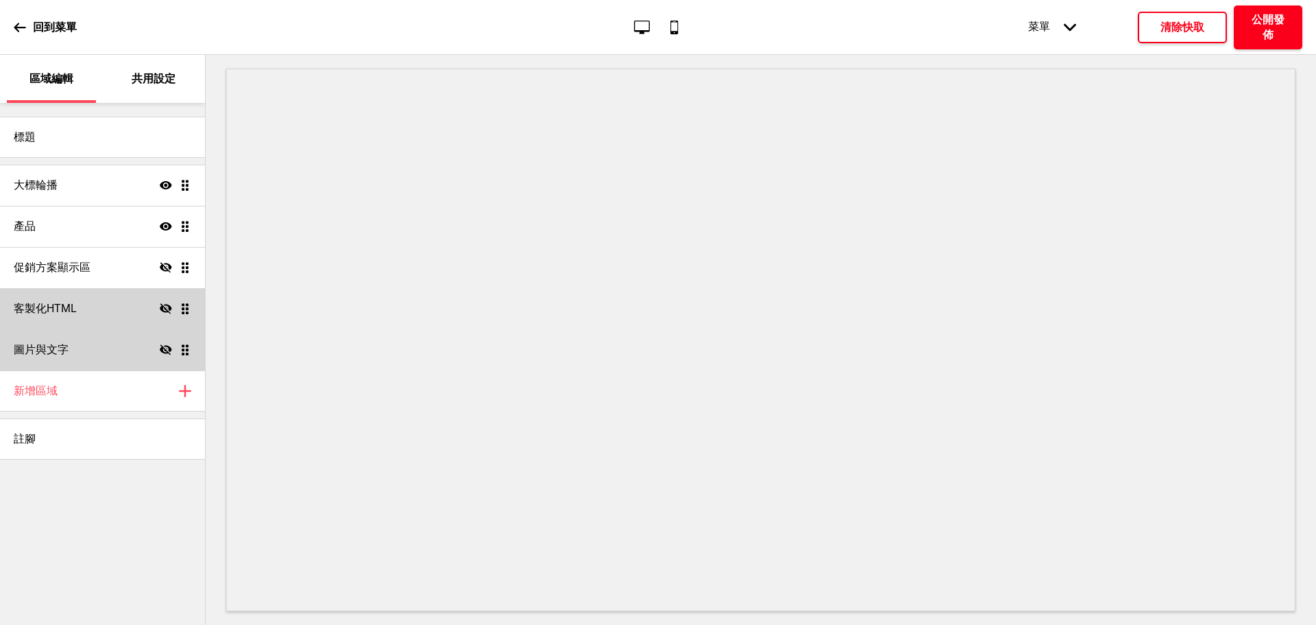
click at [1271, 21] on h4 "公開發佈" at bounding box center [1268, 27] width 41 height 30
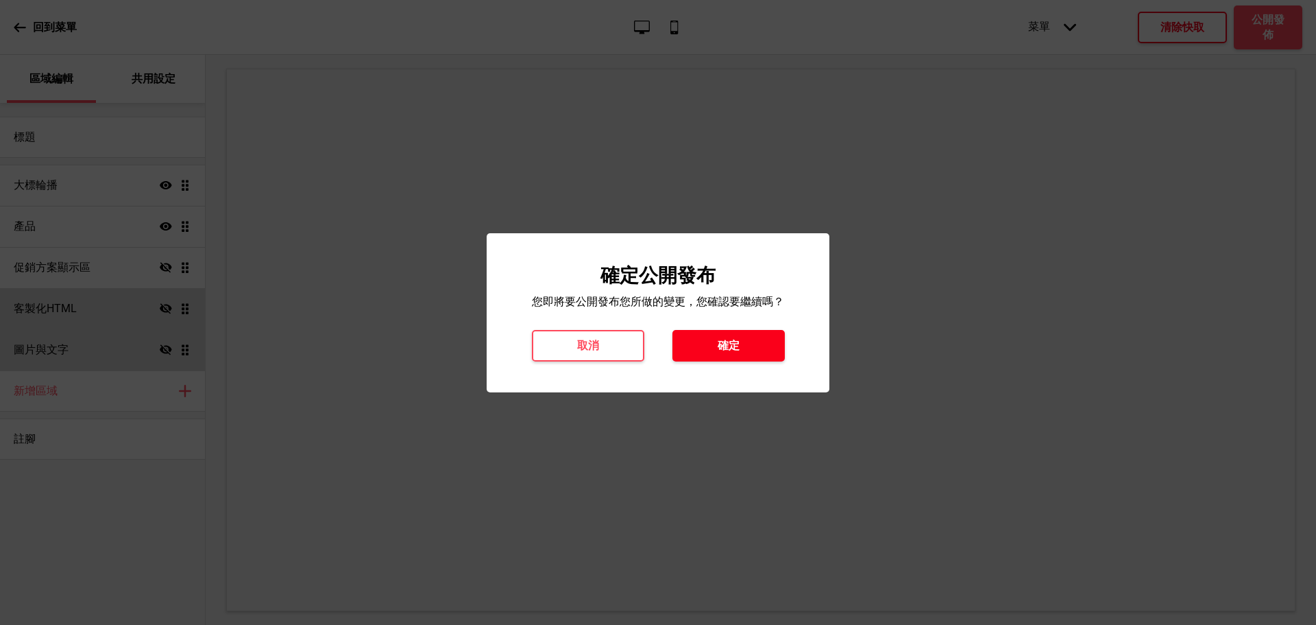
click at [712, 341] on button "確定" at bounding box center [729, 346] width 112 height 32
